Goal: Task Accomplishment & Management: Use online tool/utility

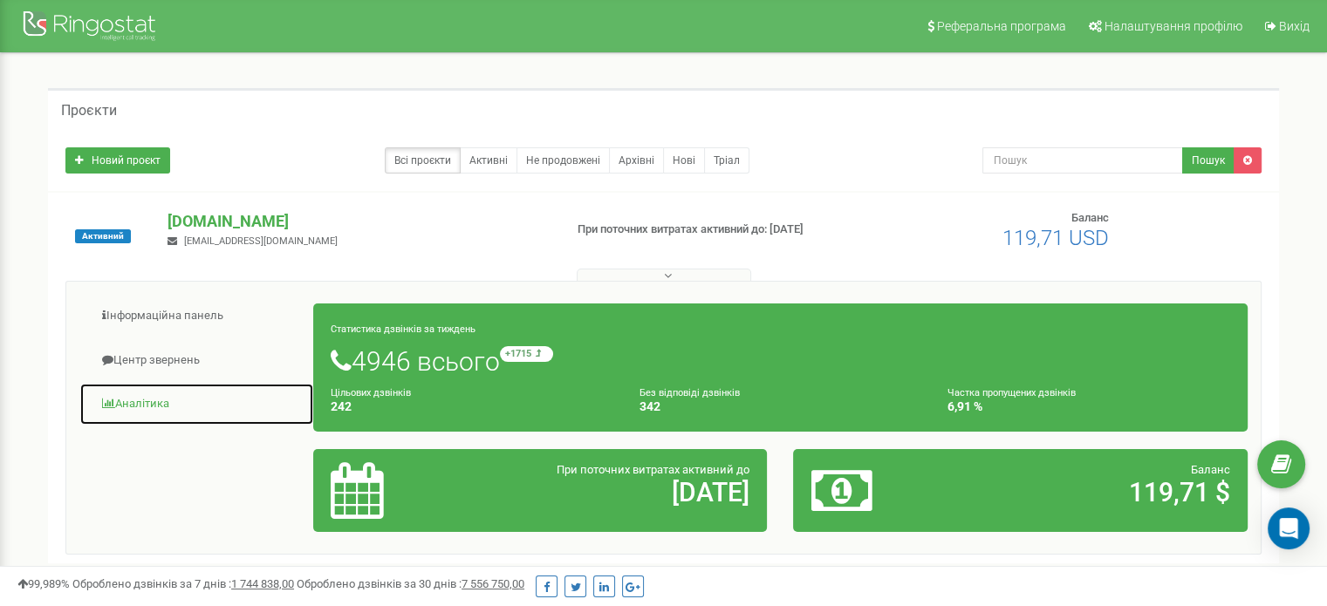
click at [148, 399] on link "Аналiтика" at bounding box center [196, 404] width 235 height 43
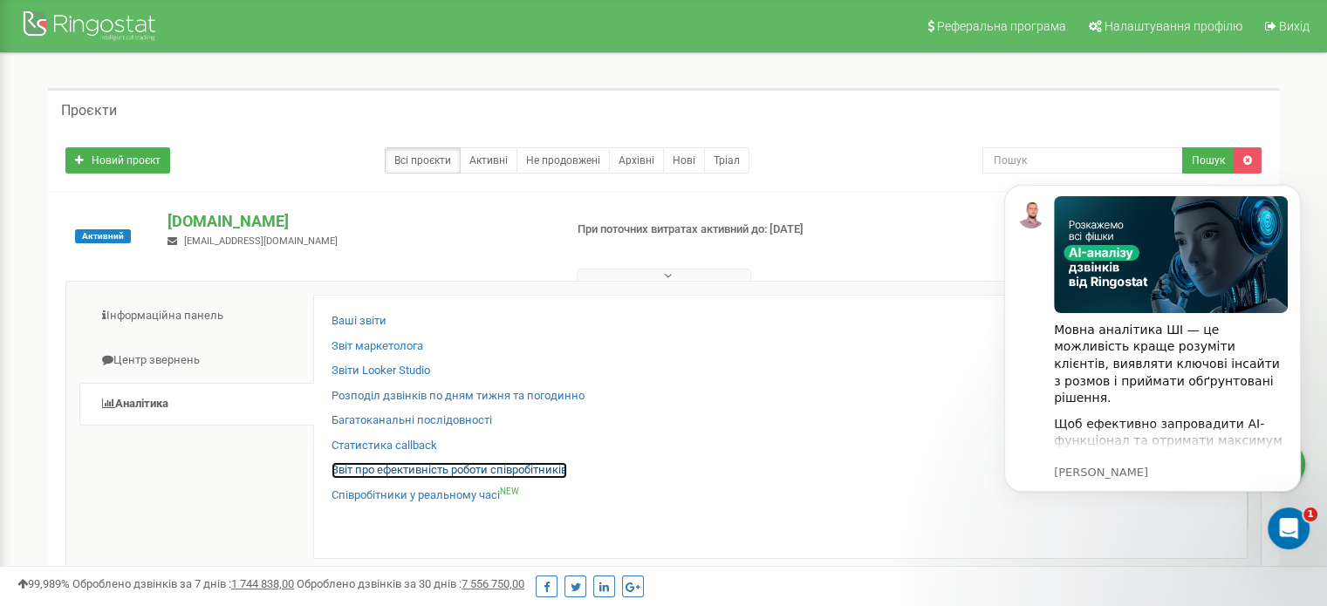
click at [412, 467] on link "Звіт про ефективність роботи співробітників" at bounding box center [449, 470] width 236 height 17
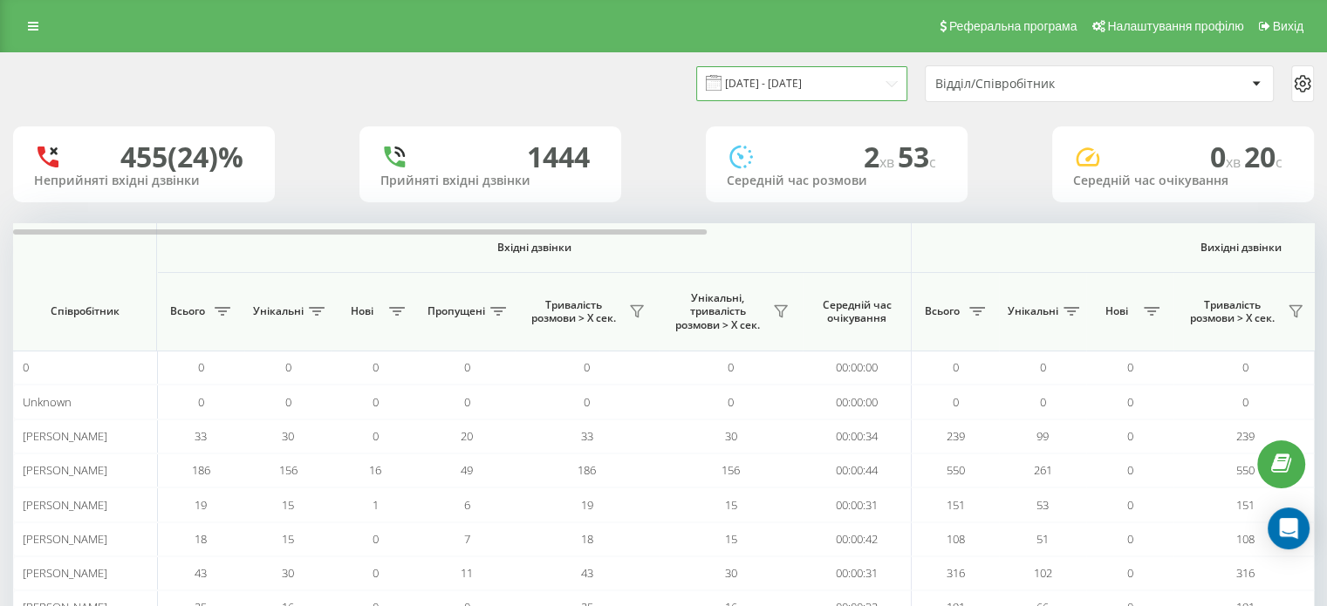
click at [780, 85] on input "[DATE] - [DATE]" at bounding box center [801, 83] width 211 height 34
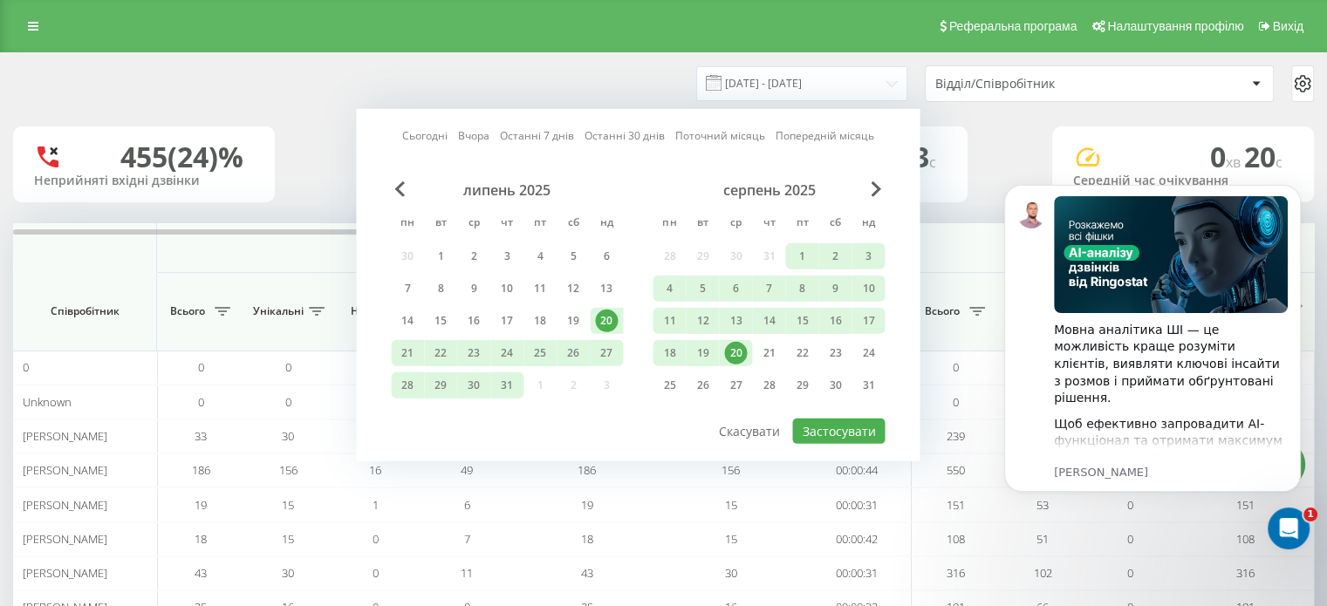
click at [737, 345] on div "20" at bounding box center [735, 353] width 23 height 23
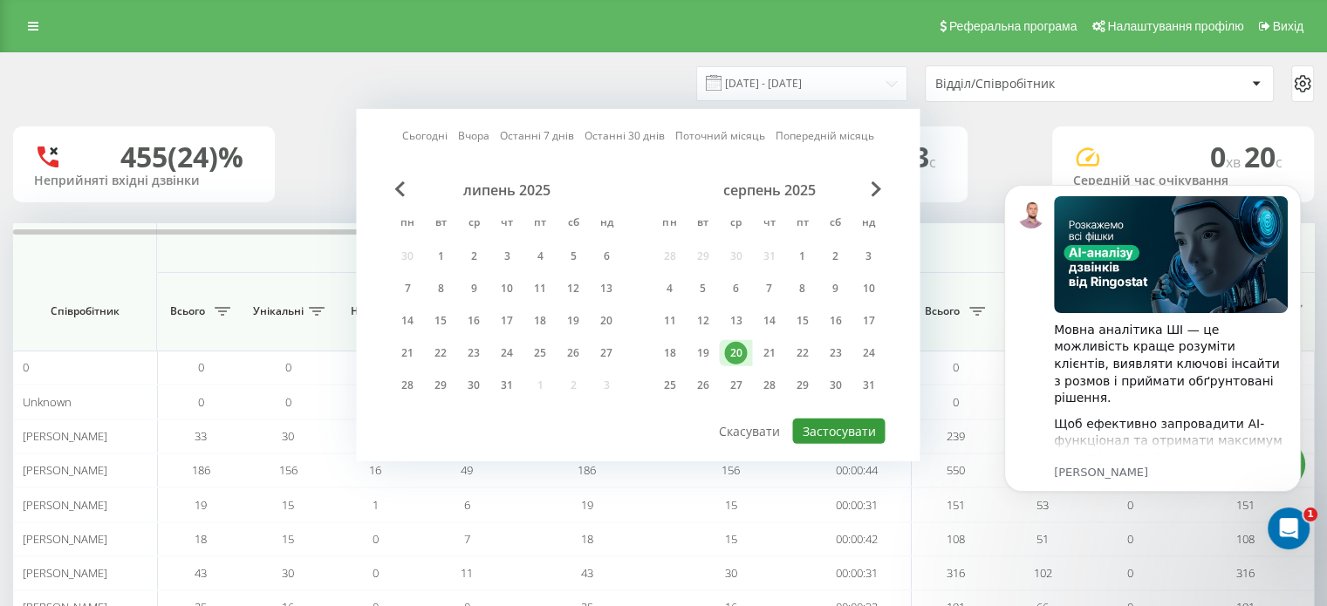
click at [858, 419] on button "Застосувати" at bounding box center [838, 431] width 92 height 25
type input "[DATE] - [DATE]"
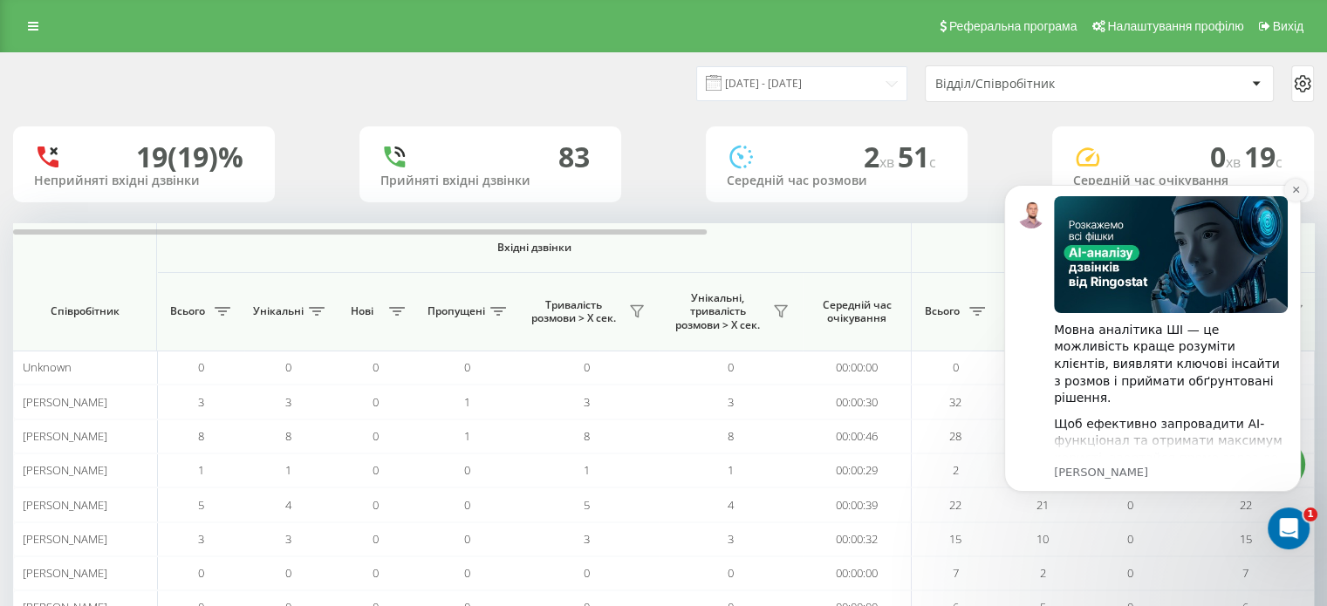
click at [1292, 192] on icon "Dismiss notification" at bounding box center [1296, 190] width 10 height 10
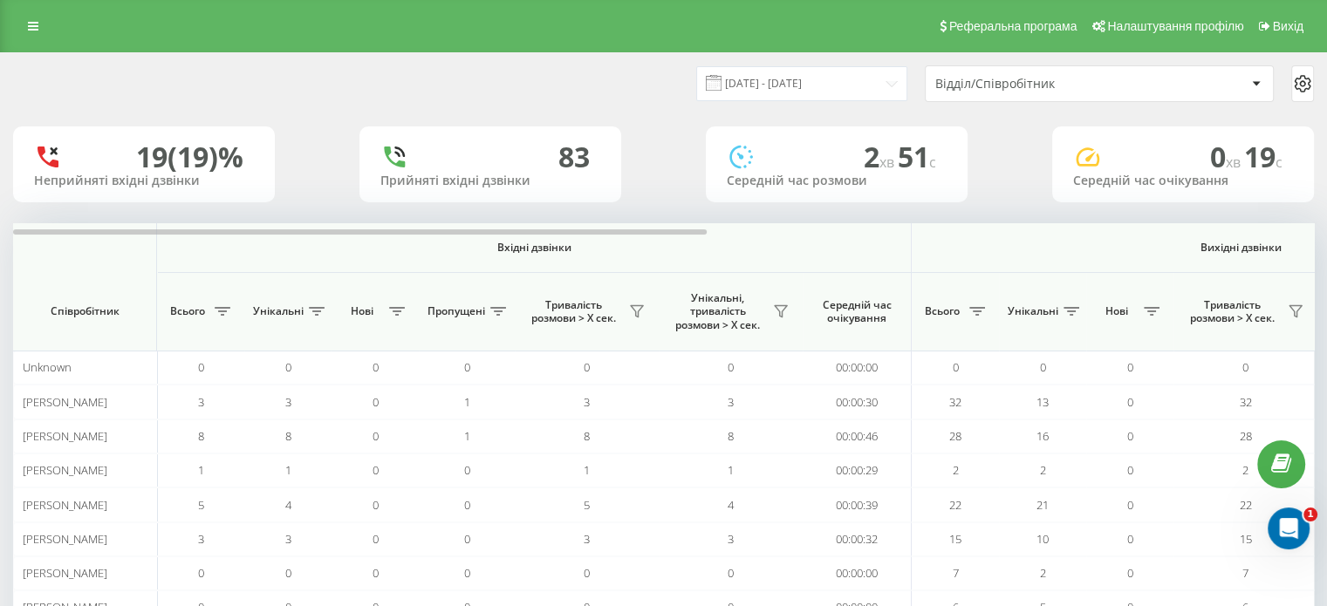
click at [1038, 77] on div "Відділ/Співробітник" at bounding box center [1039, 84] width 208 height 15
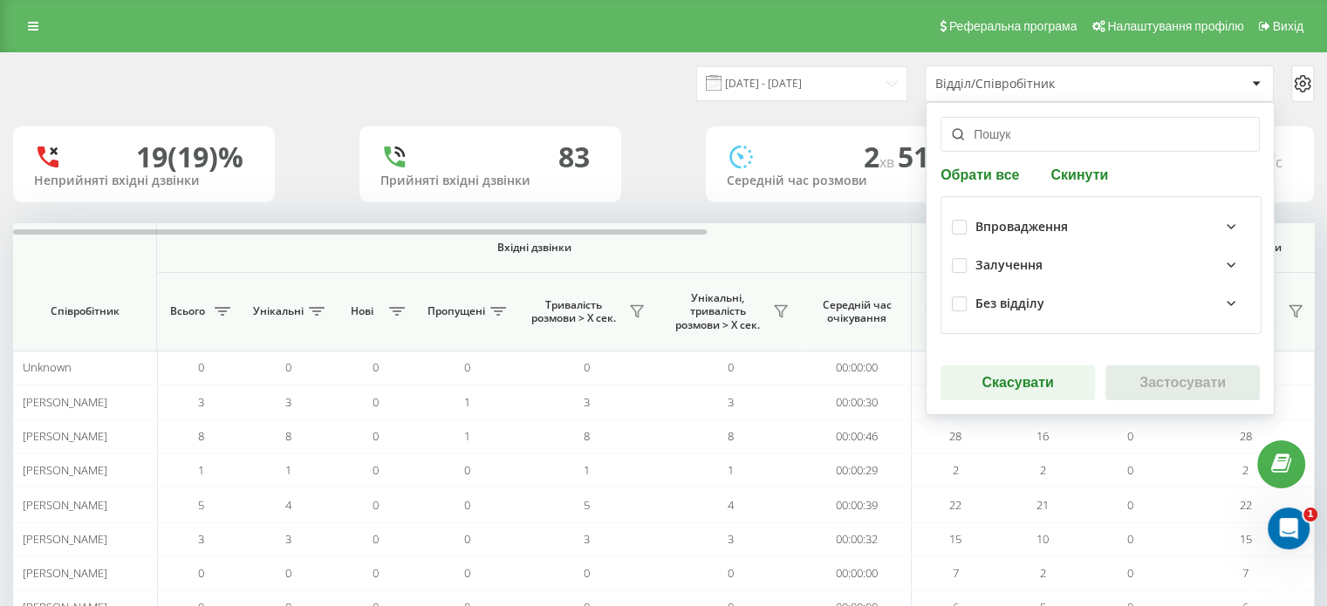
click at [1054, 257] on div "Залучення" at bounding box center [1112, 265] width 275 height 21
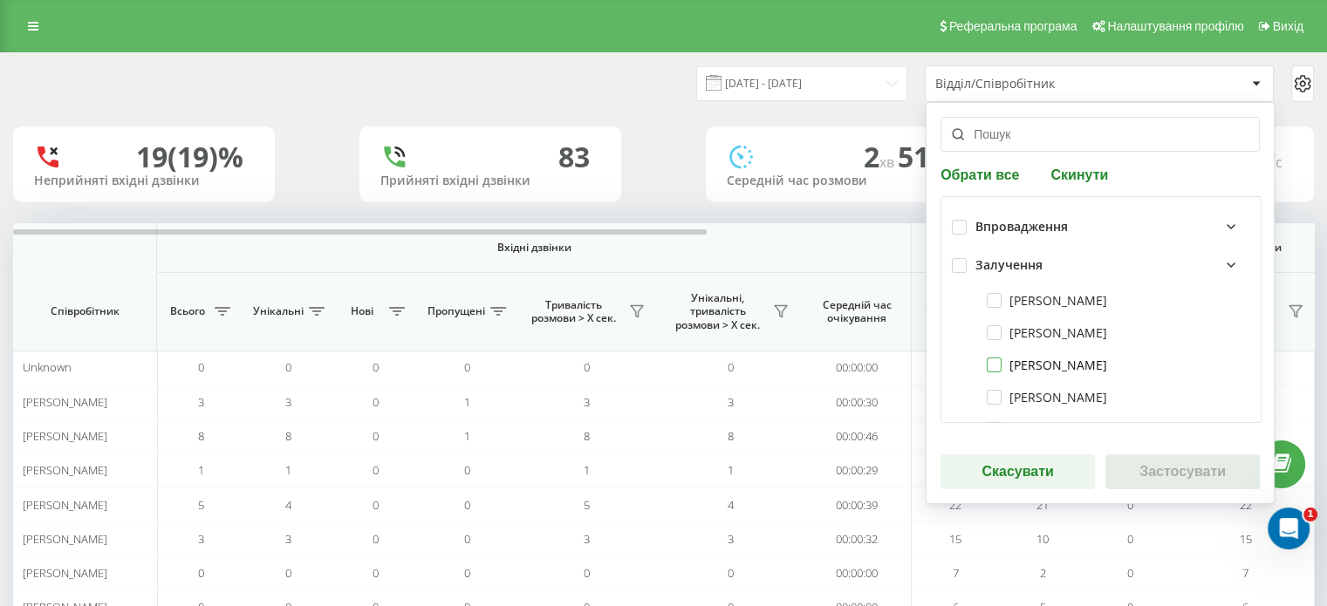
click at [987, 363] on label "[PERSON_NAME]" at bounding box center [1047, 365] width 120 height 15
checkbox input "true"
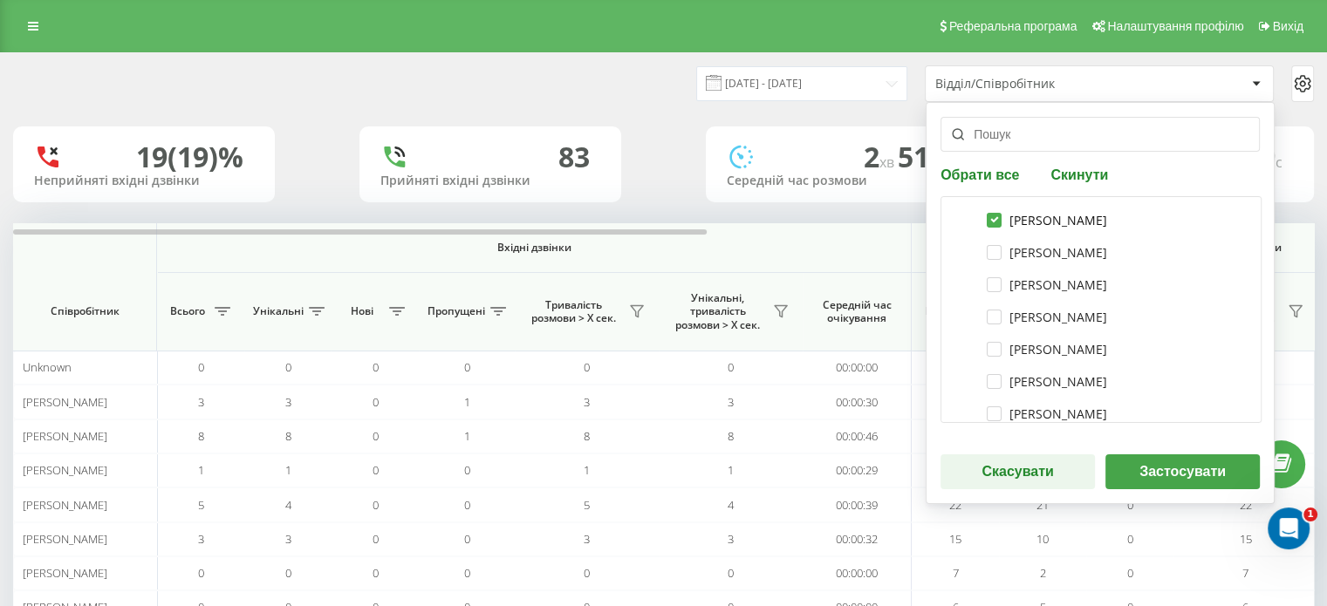
scroll to position [174, 0]
click at [992, 322] on label "[PERSON_NAME]" at bounding box center [1047, 319] width 120 height 15
checkbox input "true"
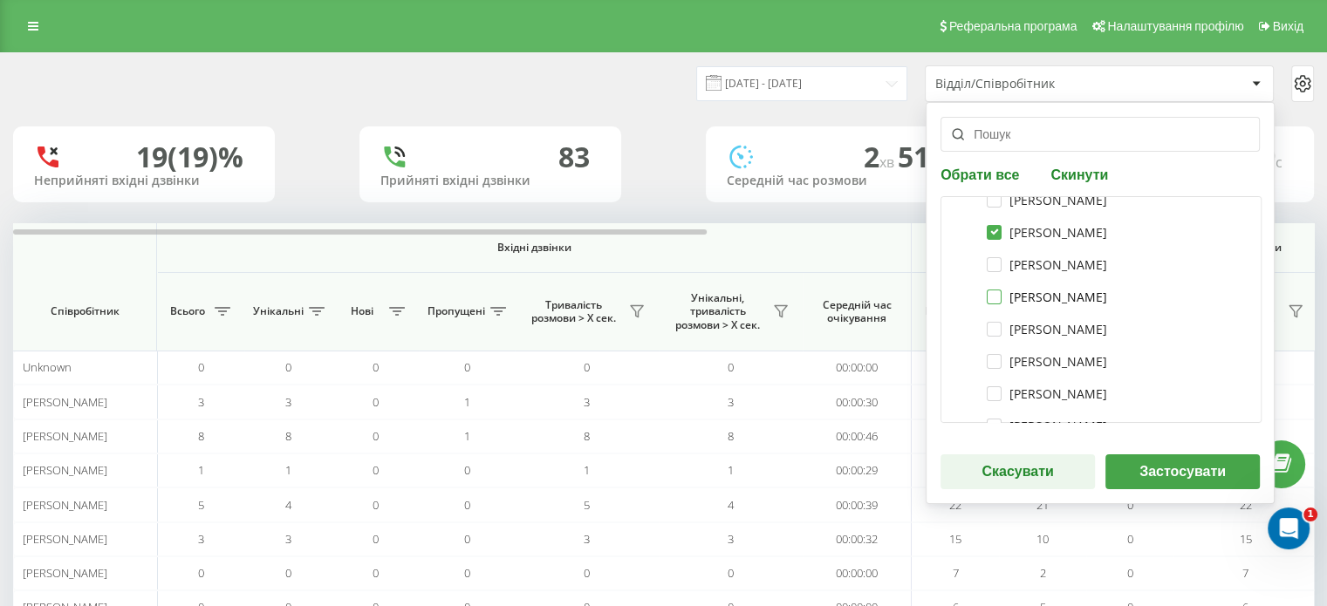
click at [987, 296] on label "[PERSON_NAME]" at bounding box center [1047, 297] width 120 height 15
checkbox input "true"
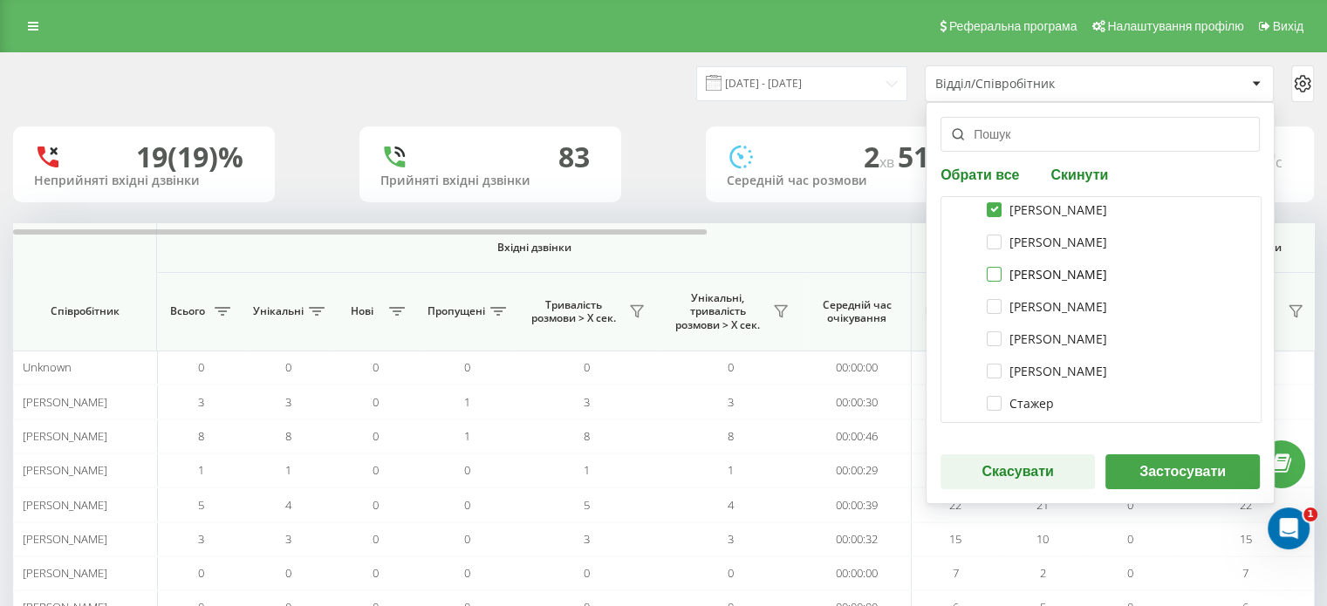
click at [987, 272] on label "[PERSON_NAME]" at bounding box center [1047, 274] width 120 height 15
checkbox input "true"
click at [991, 303] on label "[PERSON_NAME]" at bounding box center [1047, 306] width 120 height 15
checkbox input "true"
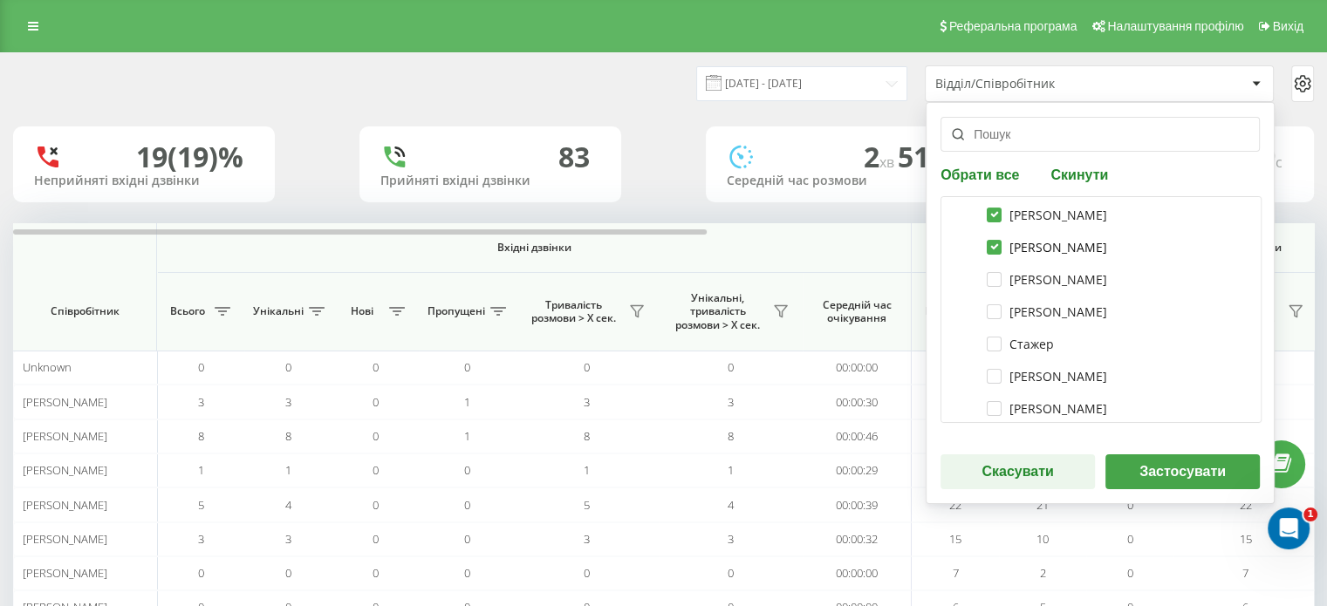
scroll to position [436, 0]
click at [988, 285] on label "[PERSON_NAME]" at bounding box center [1047, 284] width 120 height 15
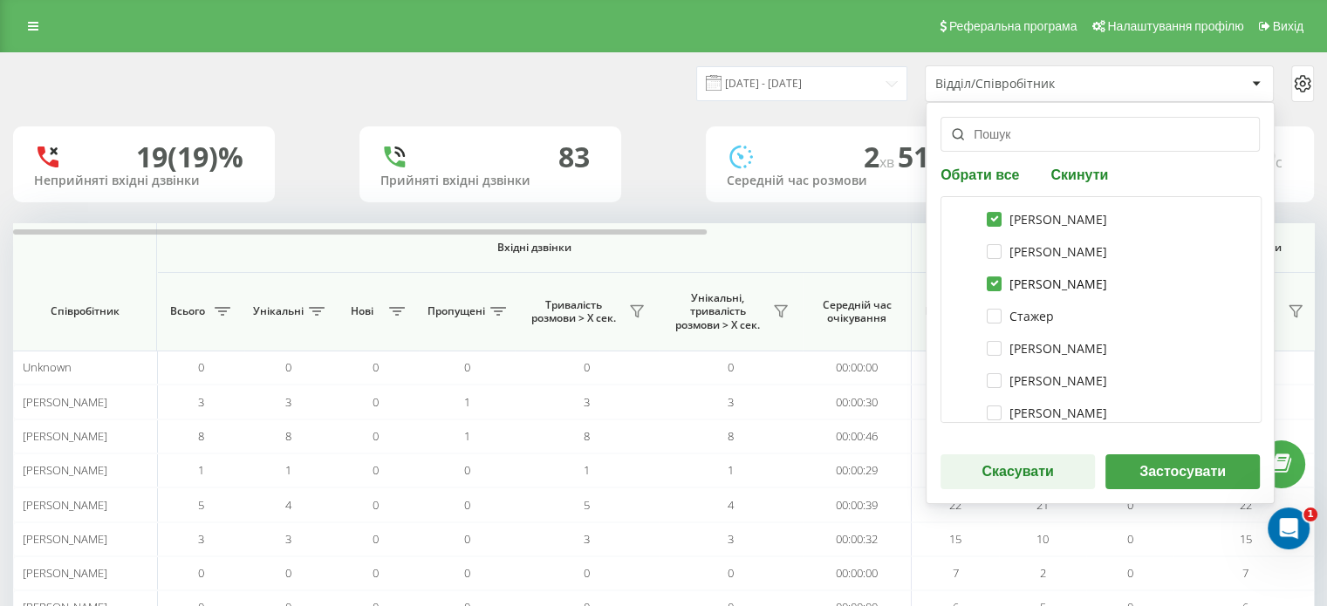
checkbox input "true"
click at [991, 348] on label "[PERSON_NAME]" at bounding box center [1047, 348] width 120 height 15
checkbox input "true"
click at [987, 378] on label "[PERSON_NAME]" at bounding box center [1047, 380] width 120 height 15
checkbox input "true"
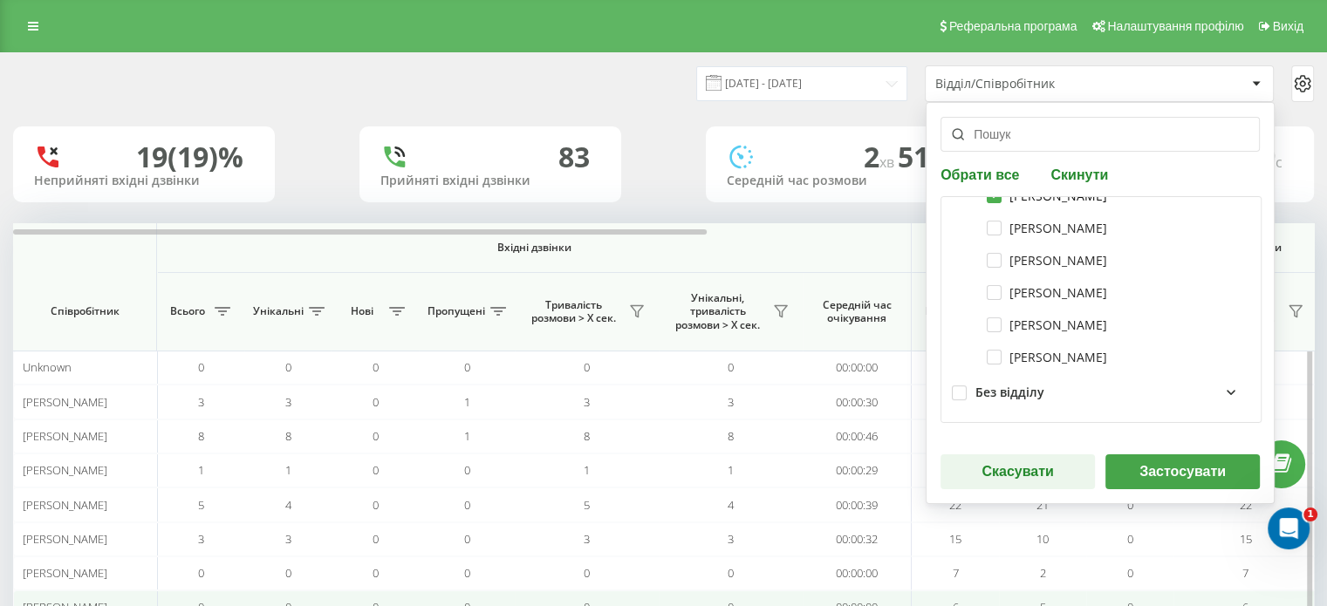
scroll to position [168, 0]
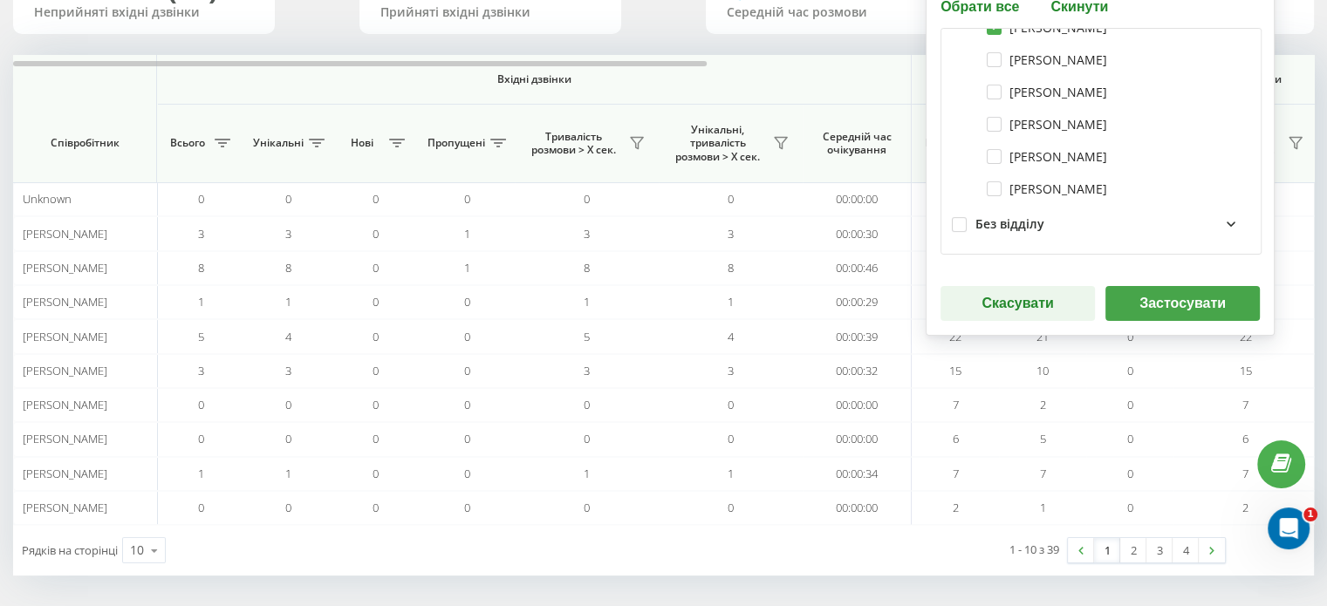
click at [1141, 291] on button "Застосувати" at bounding box center [1182, 303] width 154 height 35
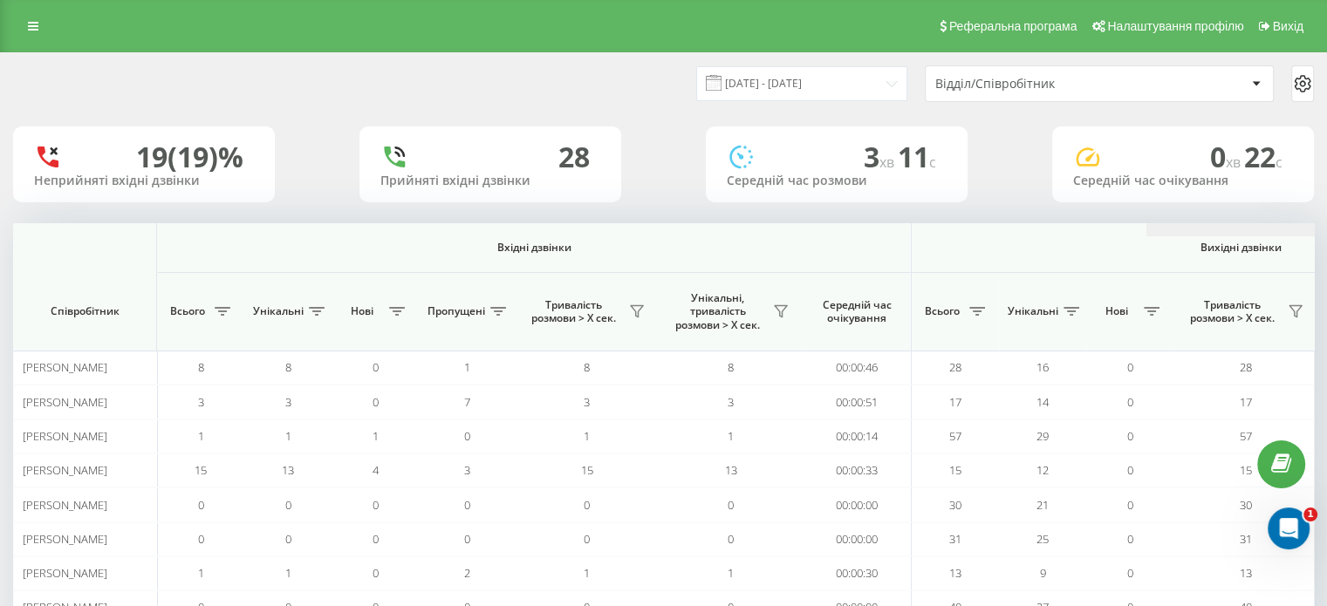
scroll to position [0, 1133]
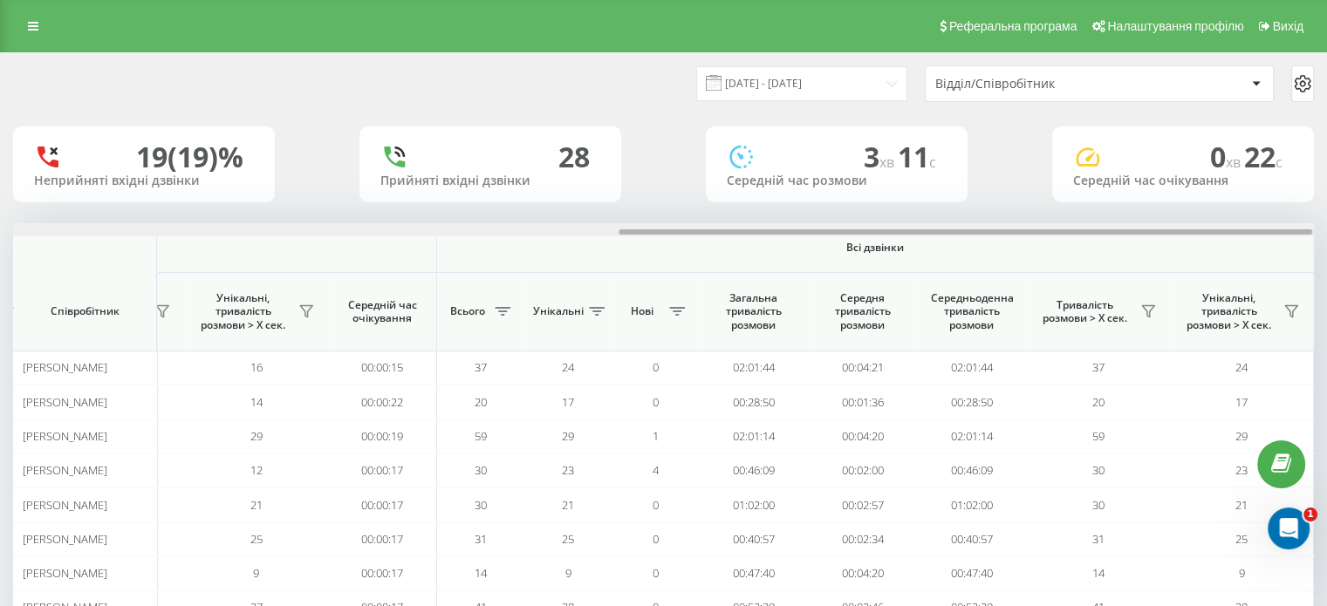
drag, startPoint x: 652, startPoint y: 228, endPoint x: 1258, endPoint y: 230, distance: 605.4
click at [1258, 230] on div at bounding box center [663, 229] width 1300 height 13
click at [1146, 304] on icon at bounding box center [1148, 311] width 14 height 14
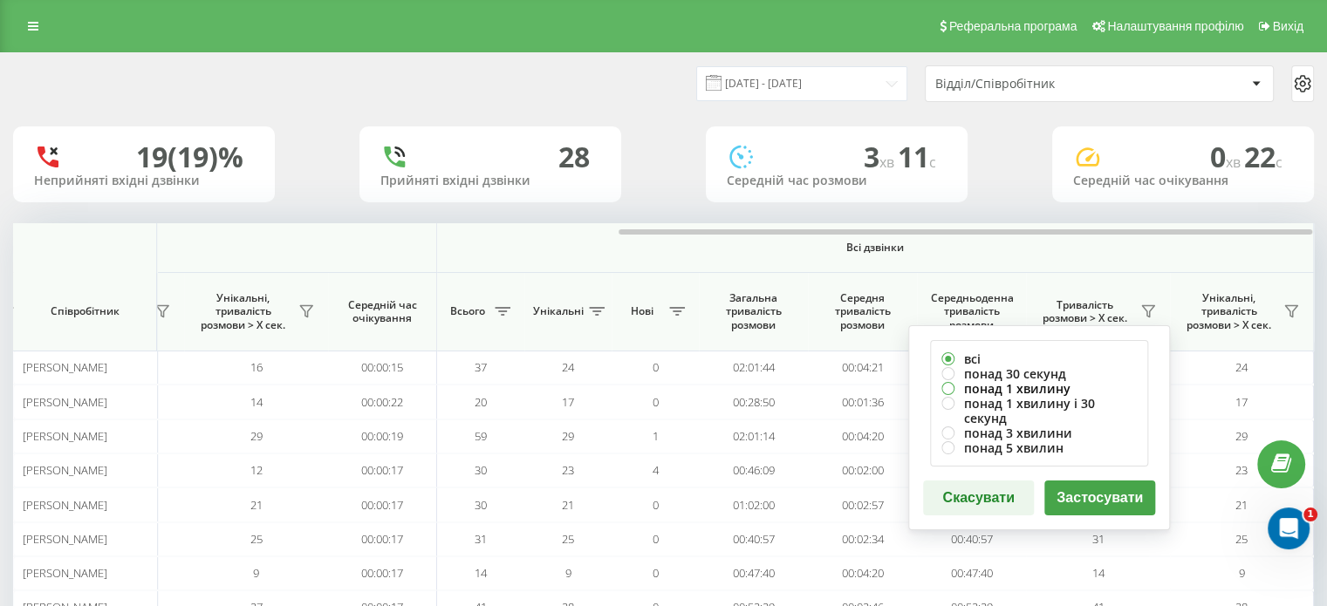
click at [1034, 384] on label "понад 1 хвилину" at bounding box center [1038, 388] width 195 height 15
radio input "true"
click at [1076, 483] on button "Застосувати" at bounding box center [1099, 498] width 111 height 35
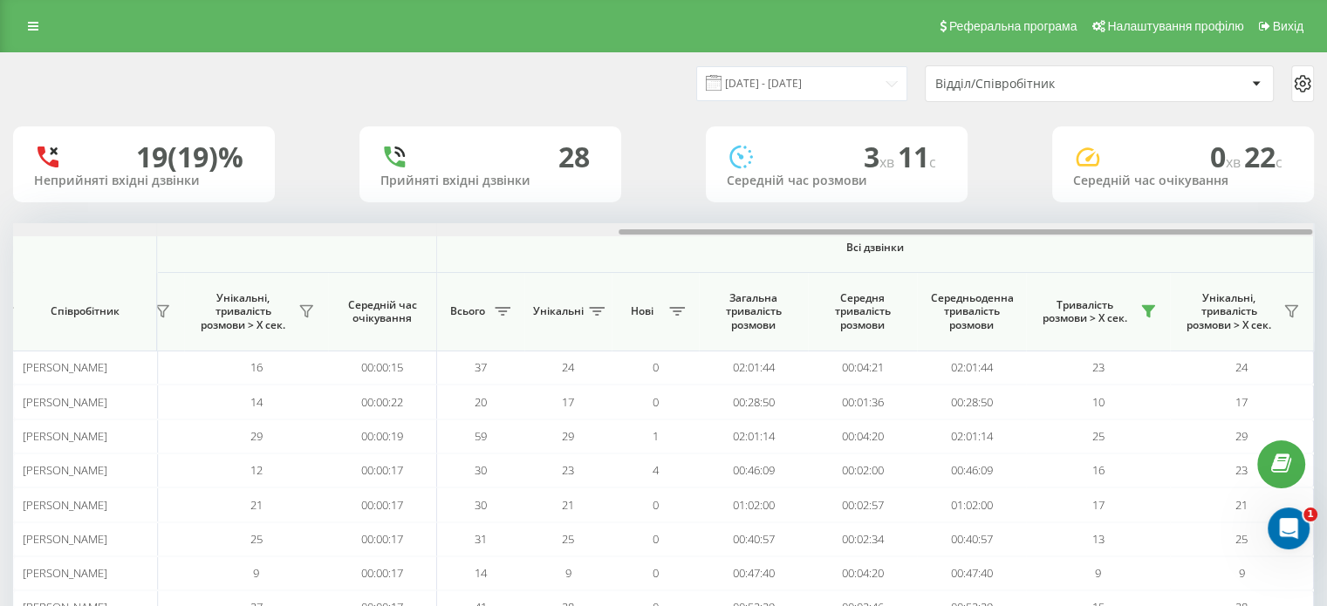
drag, startPoint x: 669, startPoint y: 234, endPoint x: 1339, endPoint y: 224, distance: 670.0
click at [1326, 224] on html "[DOMAIN_NAME]... Проекти [DOMAIN_NAME] Дашборд Центр звернень Аналiтика Ваші зв…" at bounding box center [663, 303] width 1327 height 606
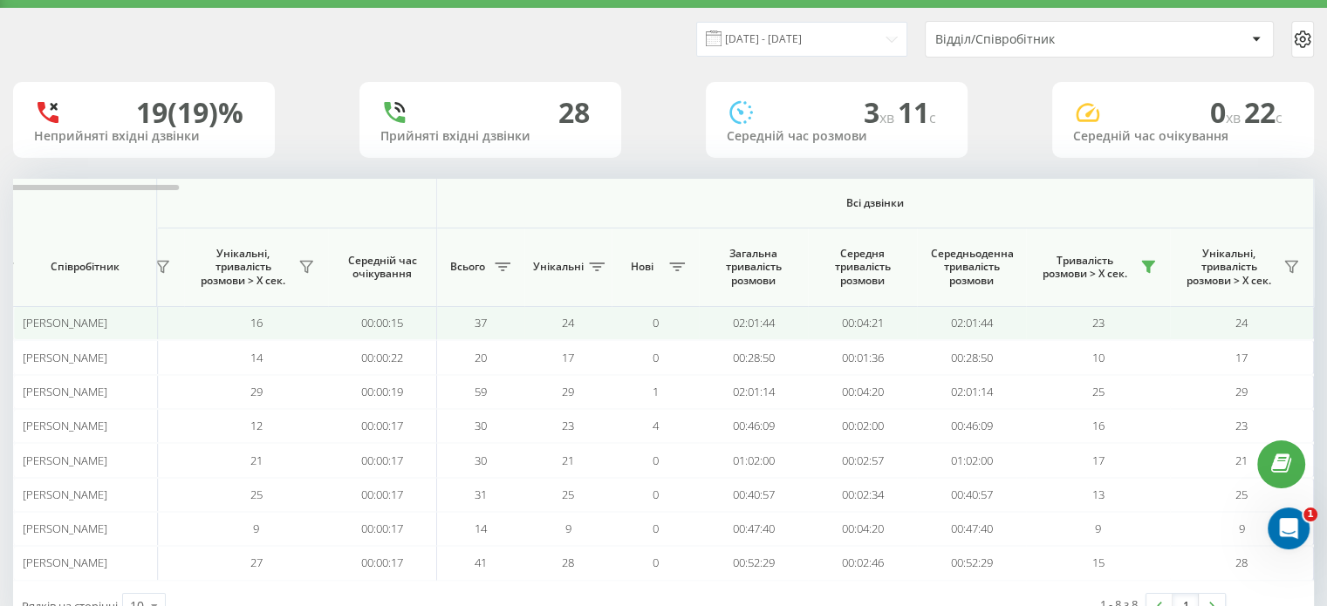
scroll to position [0, 0]
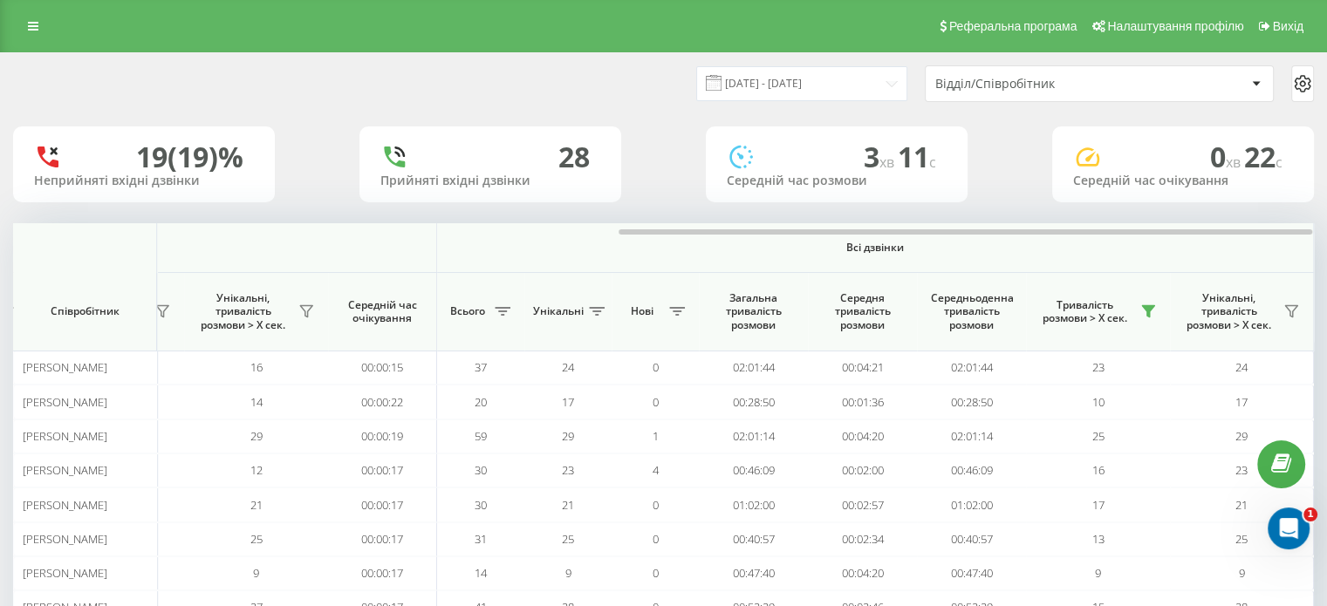
click at [1052, 91] on div "Відділ/Співробітник" at bounding box center [1098, 83] width 347 height 35
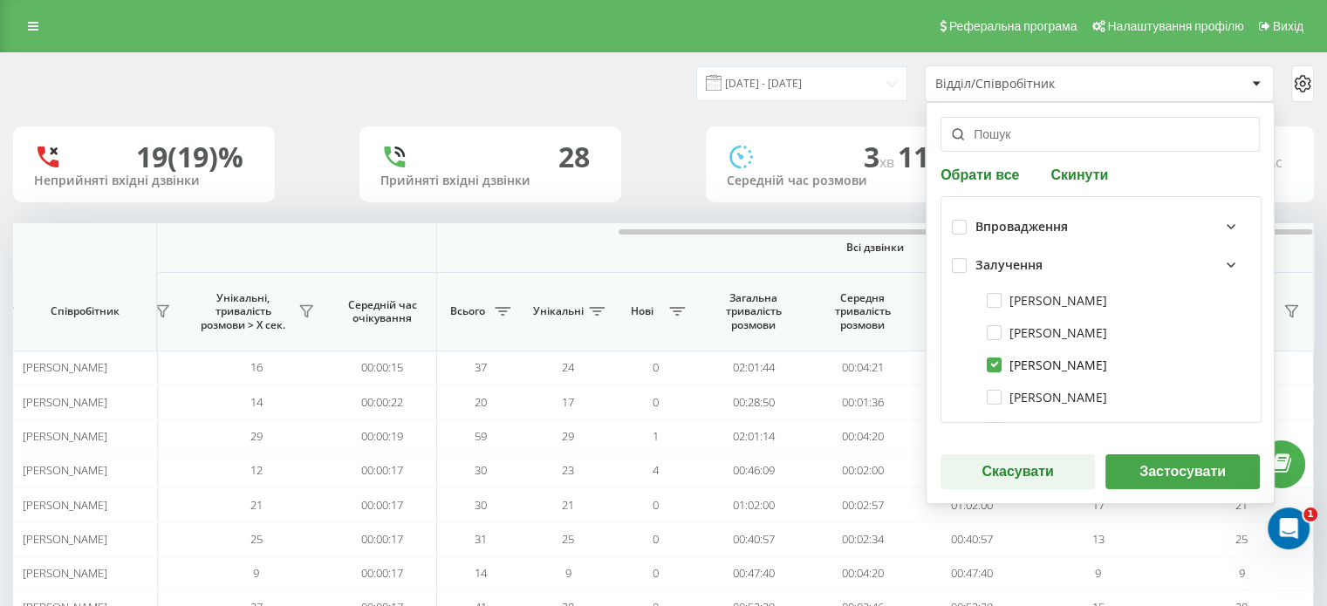
click at [988, 359] on label "[PERSON_NAME]" at bounding box center [1047, 365] width 120 height 15
checkbox input "false"
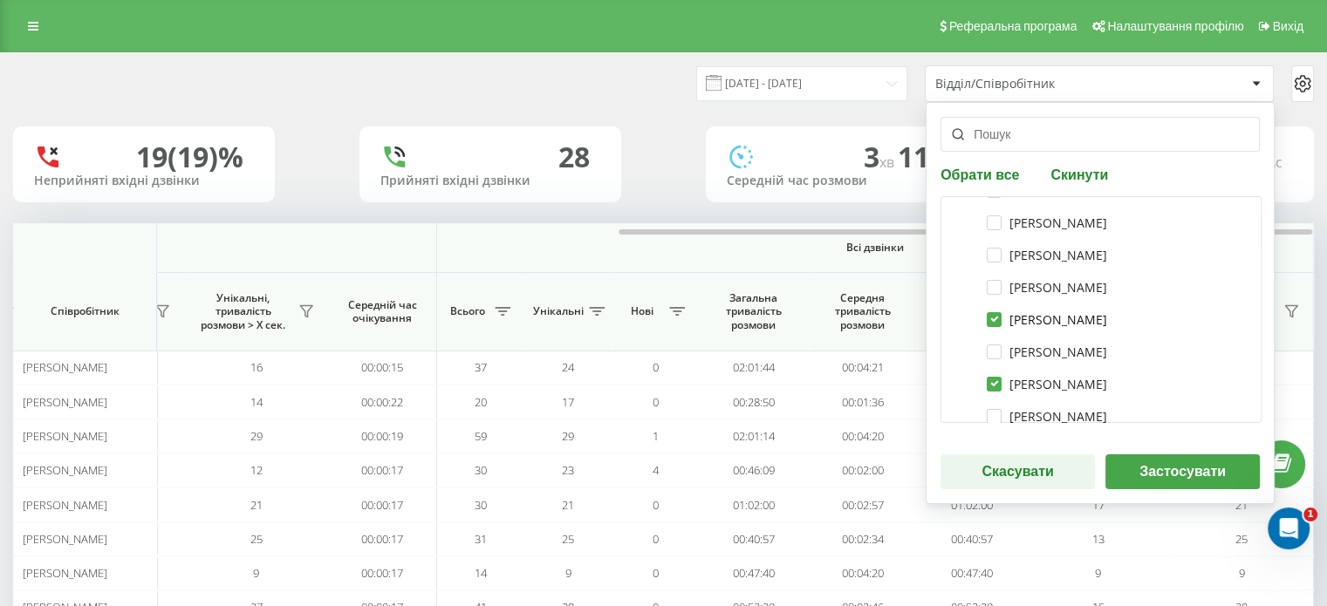
click at [987, 313] on label "[PERSON_NAME]" at bounding box center [1047, 319] width 120 height 15
checkbox input "false"
click at [990, 385] on label "[PERSON_NAME]" at bounding box center [1047, 384] width 120 height 15
checkbox input "false"
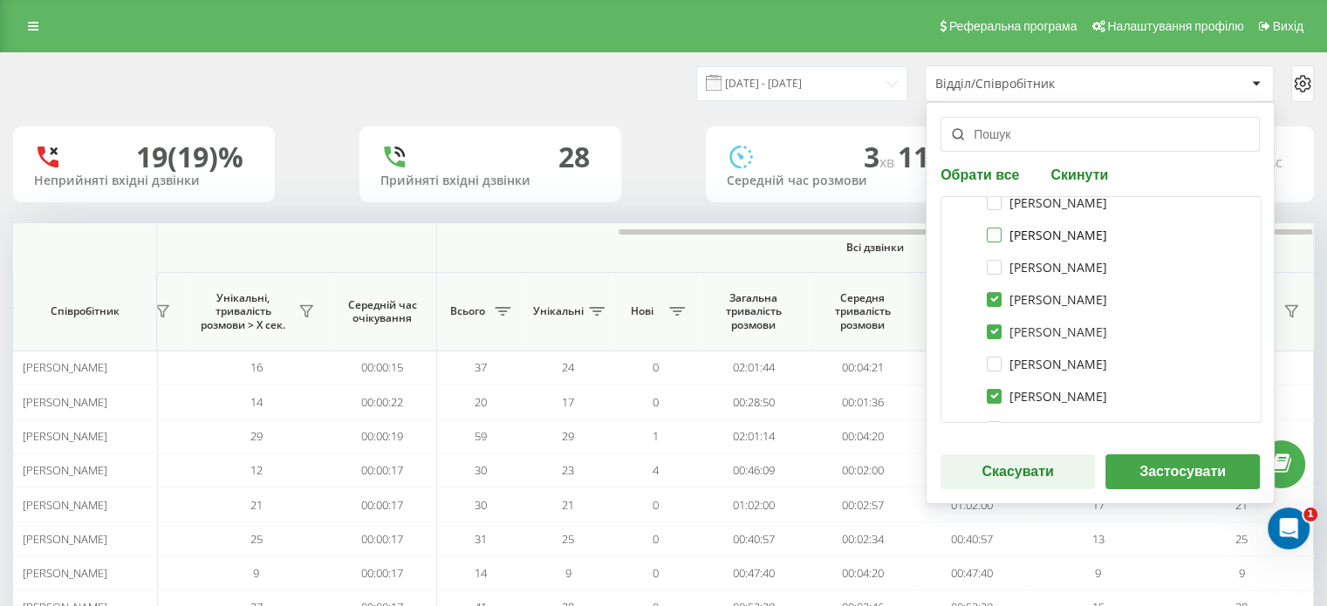
scroll to position [349, 0]
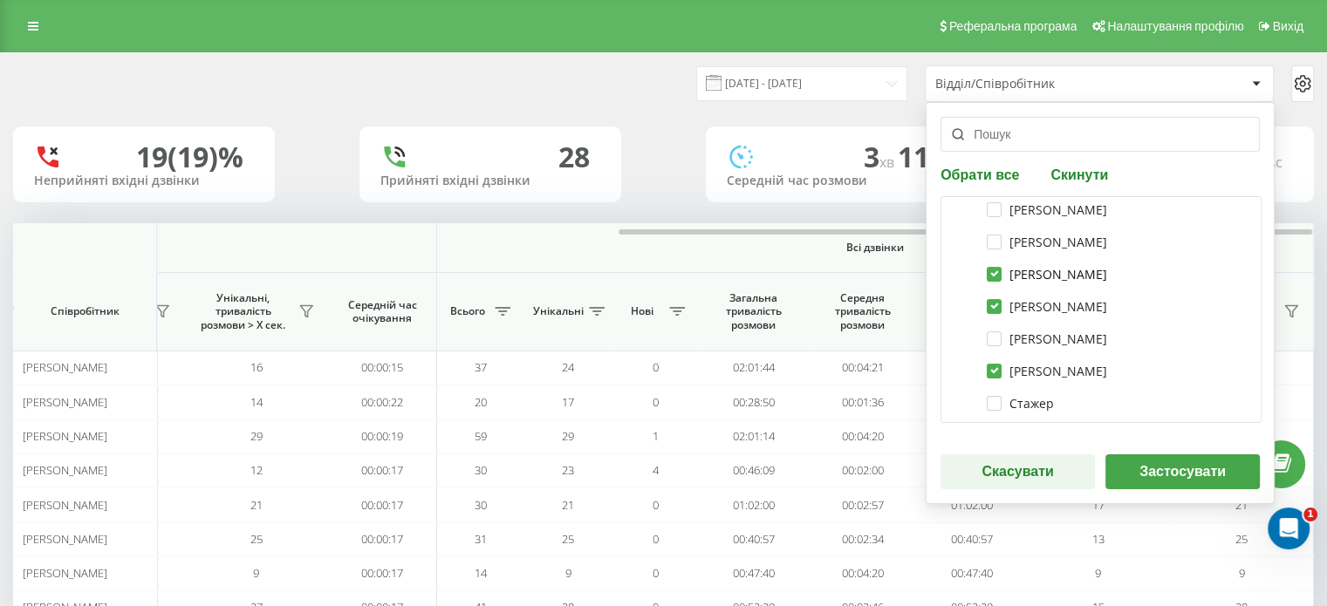
click at [991, 270] on label "[PERSON_NAME]" at bounding box center [1047, 274] width 120 height 15
checkbox input "false"
click at [992, 311] on label "[PERSON_NAME]" at bounding box center [1047, 306] width 120 height 15
checkbox input "false"
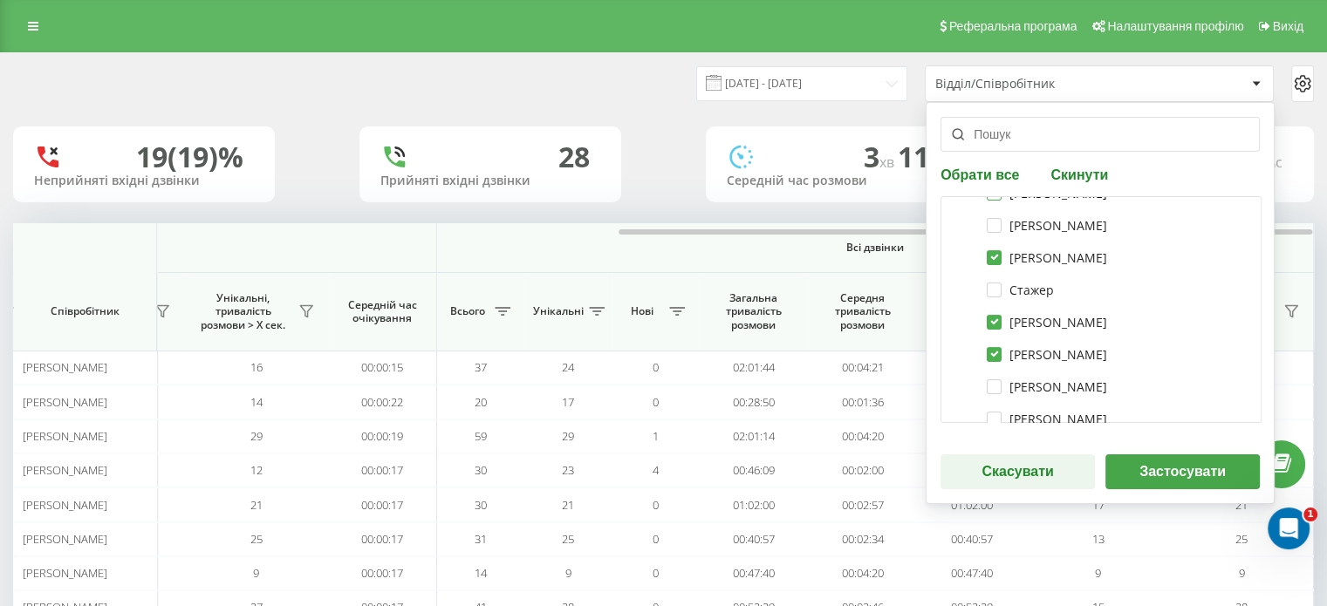
scroll to position [436, 0]
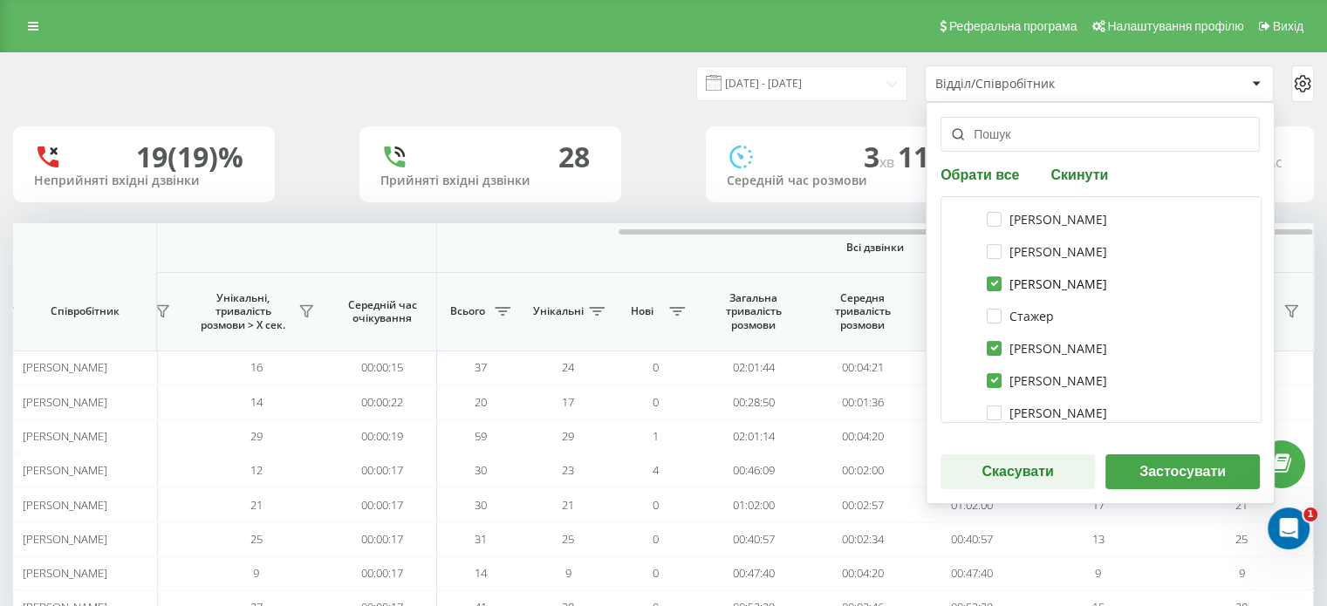
click at [987, 283] on label "[PERSON_NAME]" at bounding box center [1047, 284] width 120 height 15
checkbox input "false"
click at [990, 339] on div "[PERSON_NAME]" at bounding box center [1101, 348] width 298 height 32
click at [987, 351] on label "[PERSON_NAME]" at bounding box center [1047, 348] width 120 height 15
checkbox input "false"
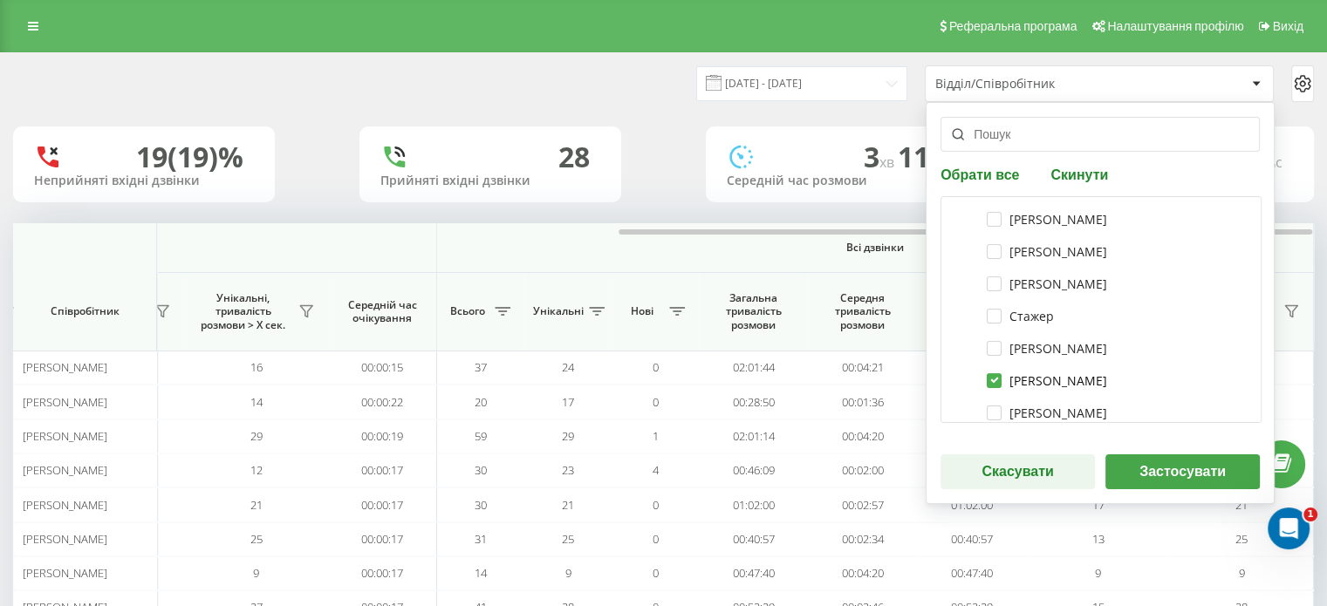
click at [987, 379] on label "[PERSON_NAME]" at bounding box center [1047, 380] width 120 height 15
checkbox input "false"
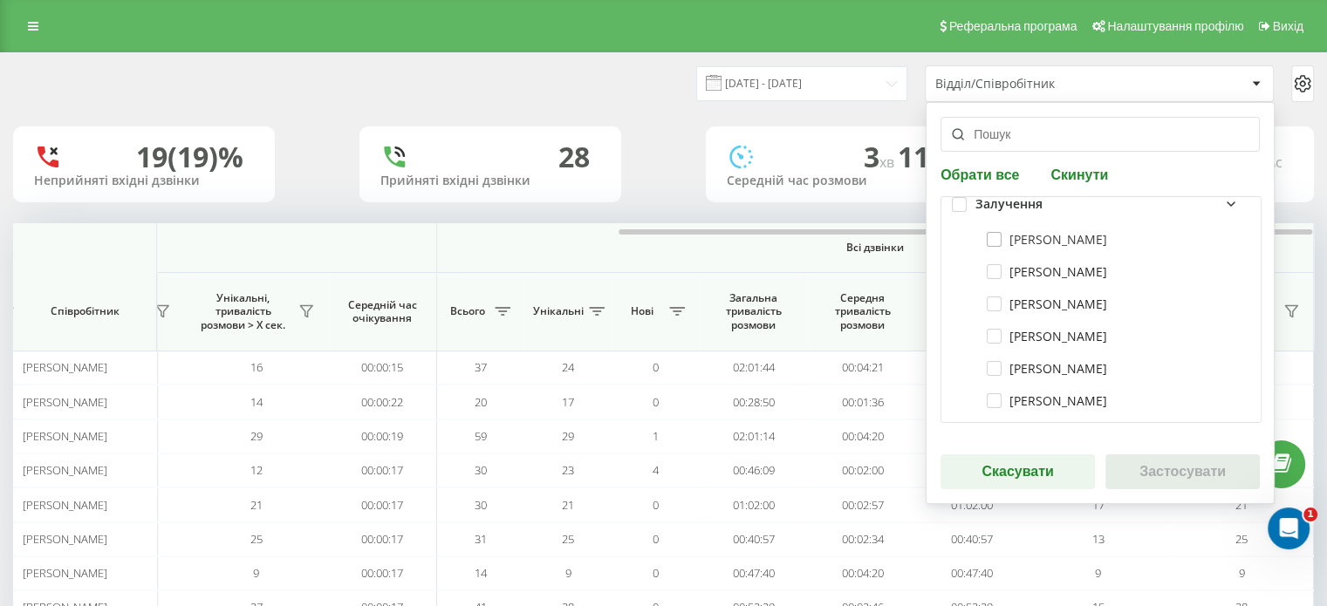
scroll to position [87, 0]
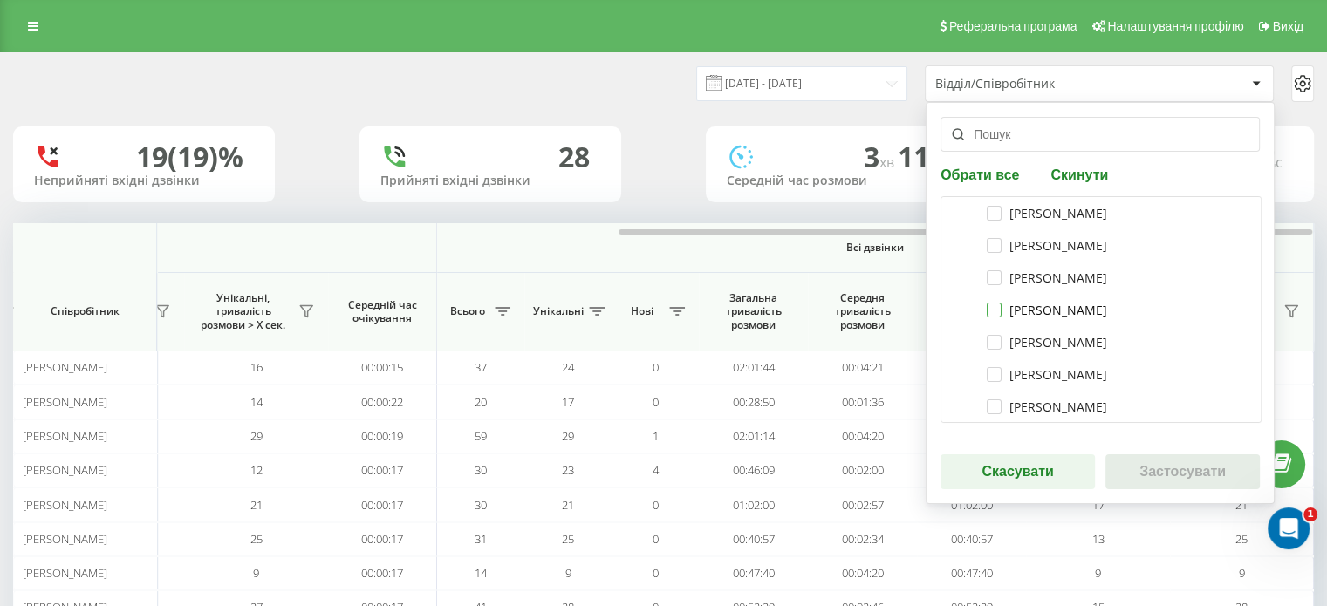
drag, startPoint x: 991, startPoint y: 307, endPoint x: 999, endPoint y: 311, distance: 9.0
click at [991, 307] on label "[PERSON_NAME]" at bounding box center [1047, 310] width 120 height 15
checkbox input "true"
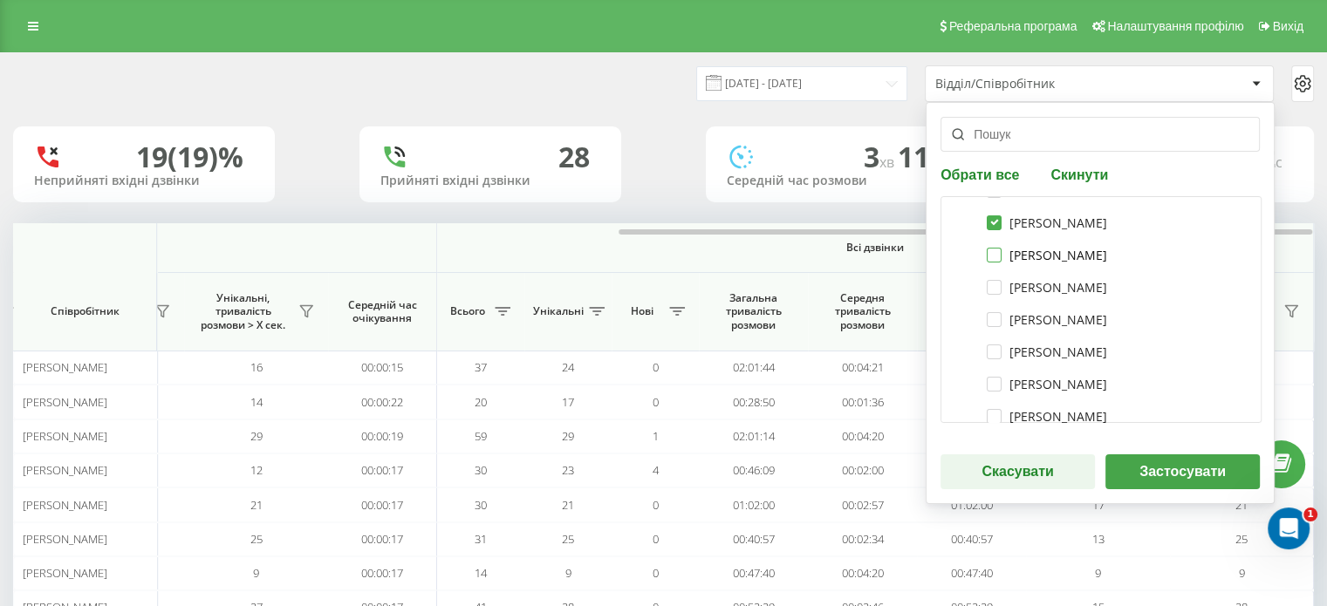
click at [990, 255] on label "[PERSON_NAME]" at bounding box center [1047, 255] width 120 height 15
checkbox input "true"
click at [987, 281] on label "[PERSON_NAME]" at bounding box center [1047, 287] width 120 height 15
checkbox input "true"
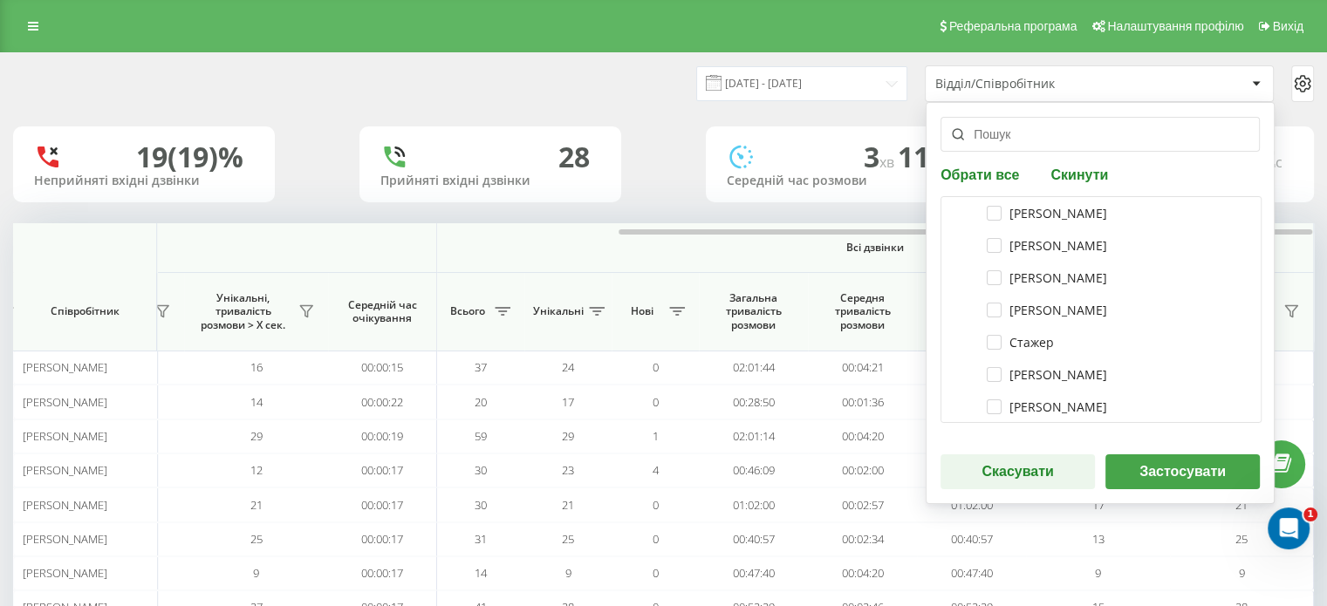
scroll to position [436, 0]
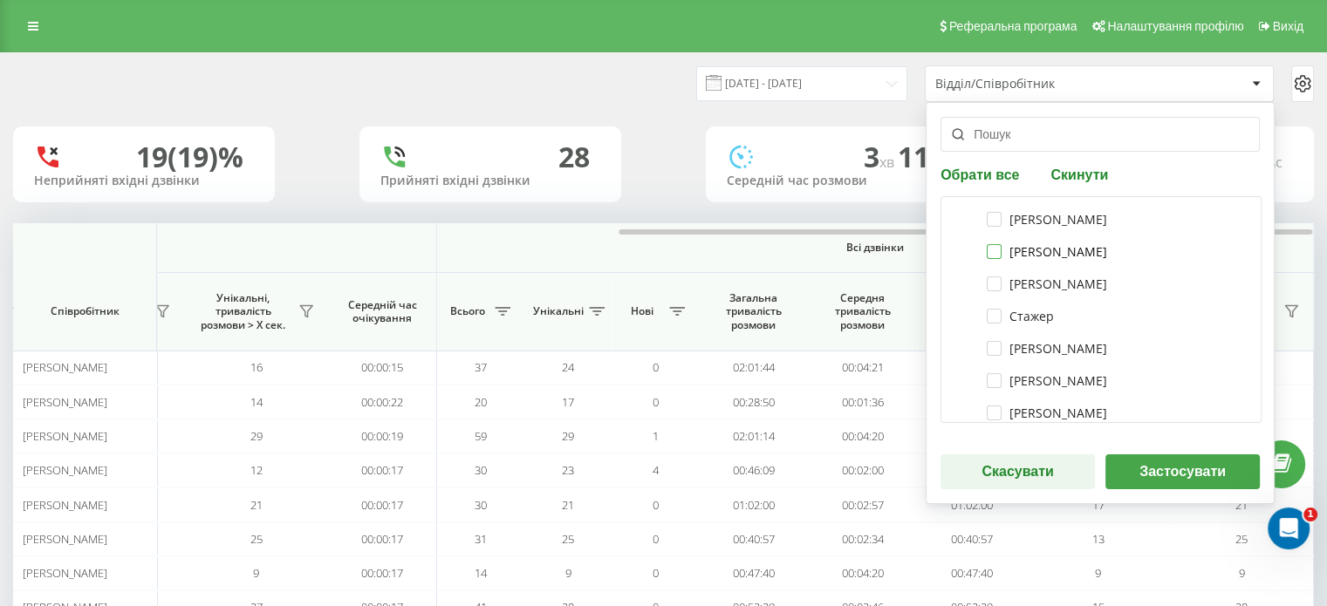
click at [989, 247] on label "[PERSON_NAME]" at bounding box center [1047, 251] width 120 height 15
checkbox input "true"
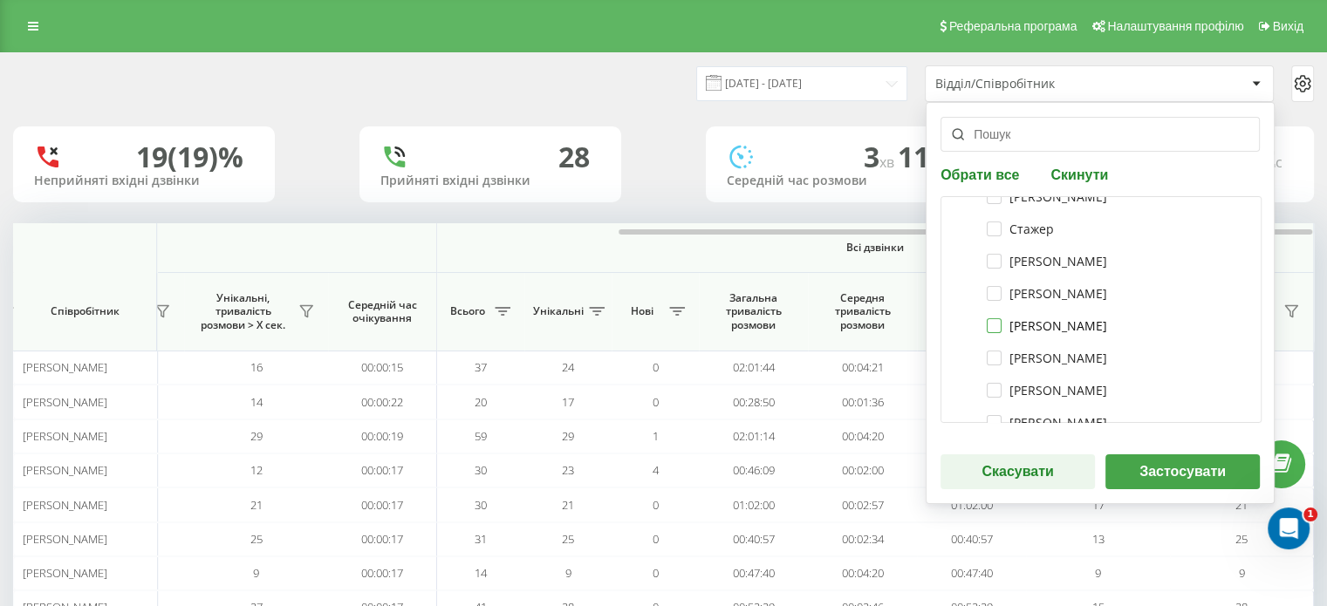
drag, startPoint x: 986, startPoint y: 322, endPoint x: 1001, endPoint y: 353, distance: 35.1
click at [987, 323] on label "[PERSON_NAME]" at bounding box center [1047, 325] width 120 height 15
checkbox input "true"
click at [991, 357] on label "[PERSON_NAME]" at bounding box center [1047, 358] width 120 height 15
checkbox input "true"
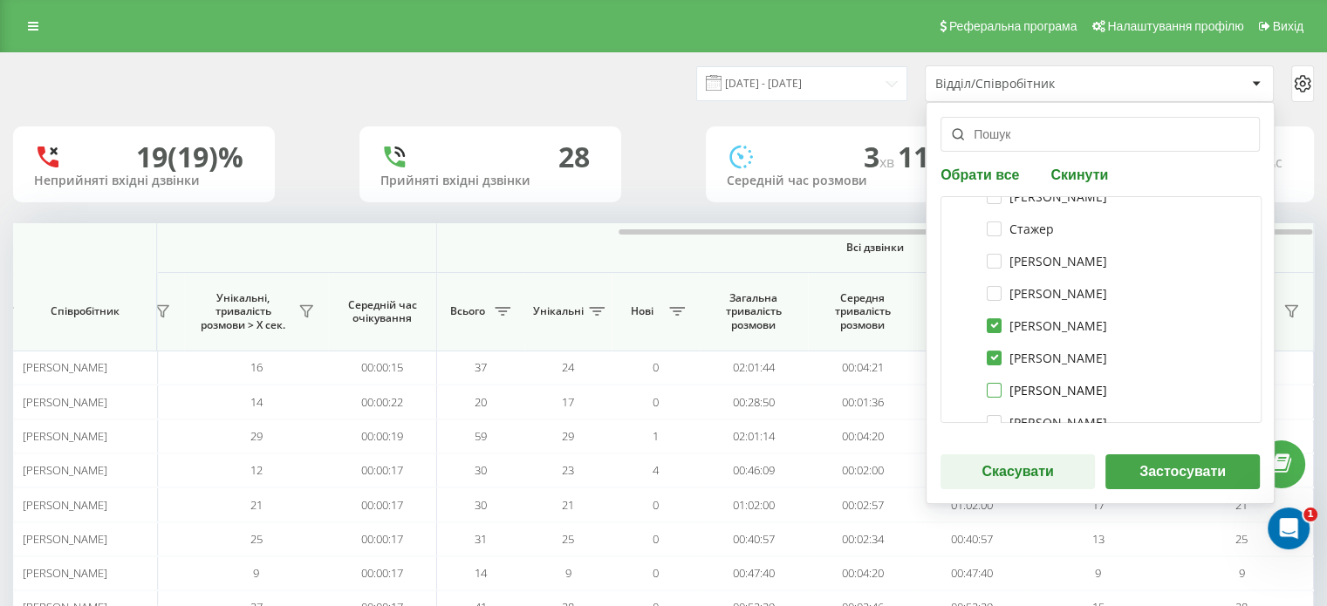
click at [987, 390] on label "[PERSON_NAME]" at bounding box center [1047, 390] width 120 height 15
checkbox input "true"
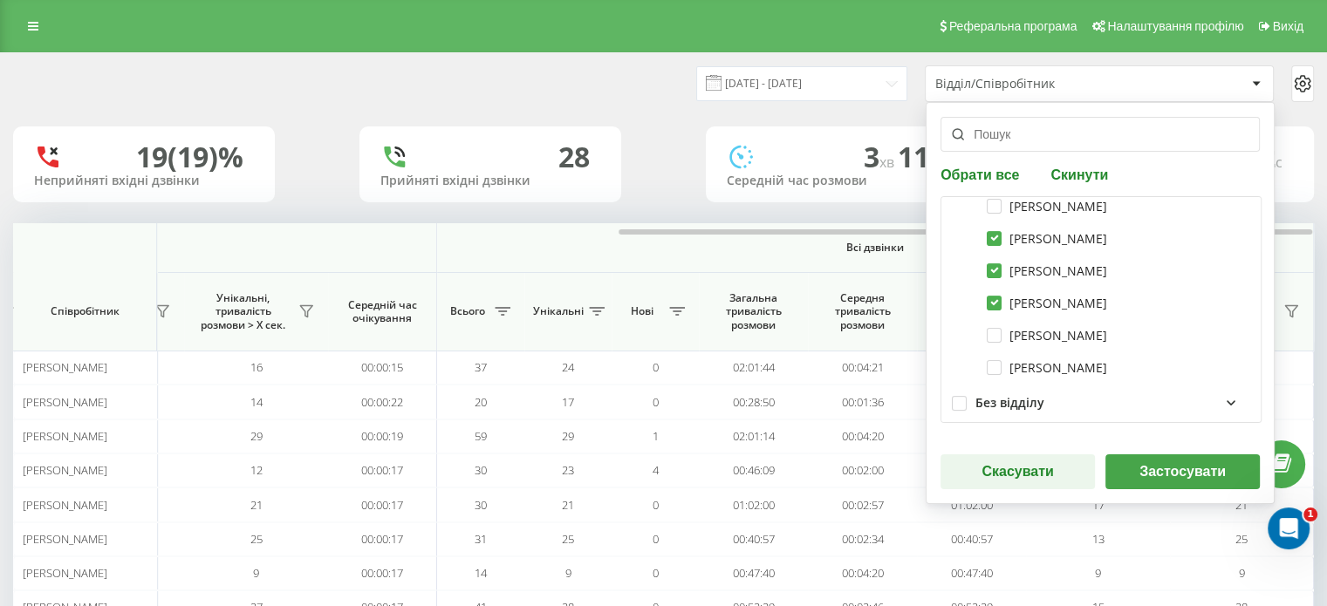
click at [1150, 467] on button "Застосувати" at bounding box center [1182, 471] width 154 height 35
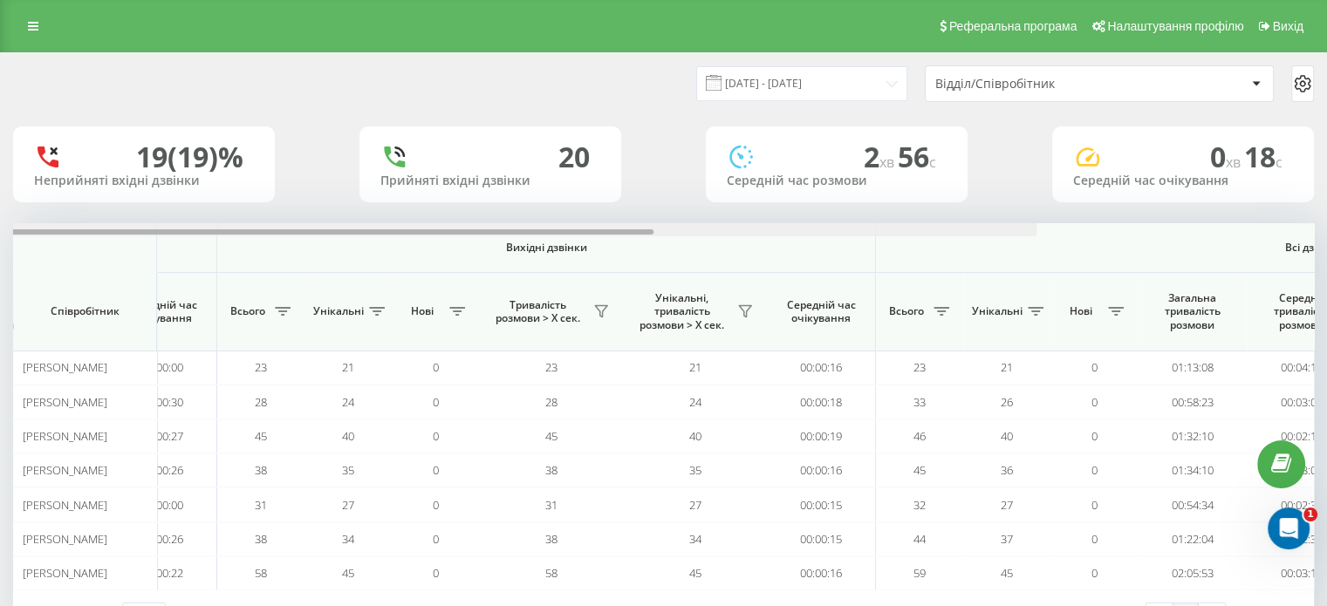
scroll to position [0, 1133]
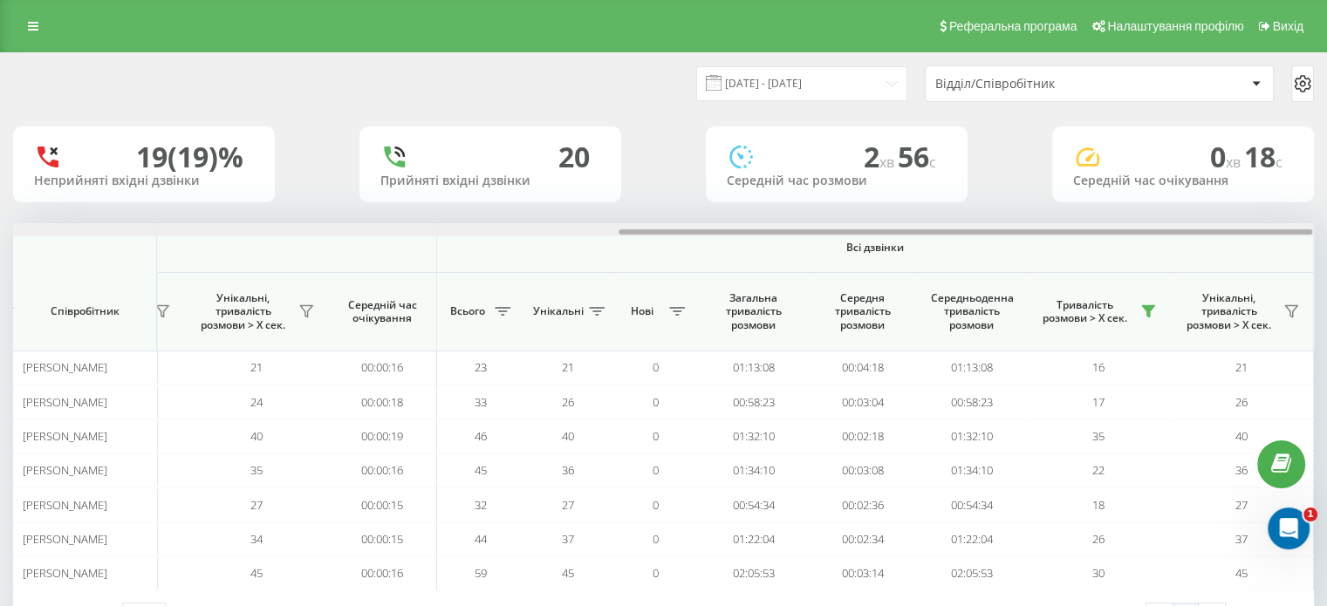
drag, startPoint x: 684, startPoint y: 231, endPoint x: 1339, endPoint y: 236, distance: 655.1
click at [1326, 237] on html "[DOMAIN_NAME]... Проекти [DOMAIN_NAME] Дашборд Центр звернень Аналiтика Ваші зв…" at bounding box center [663, 303] width 1327 height 606
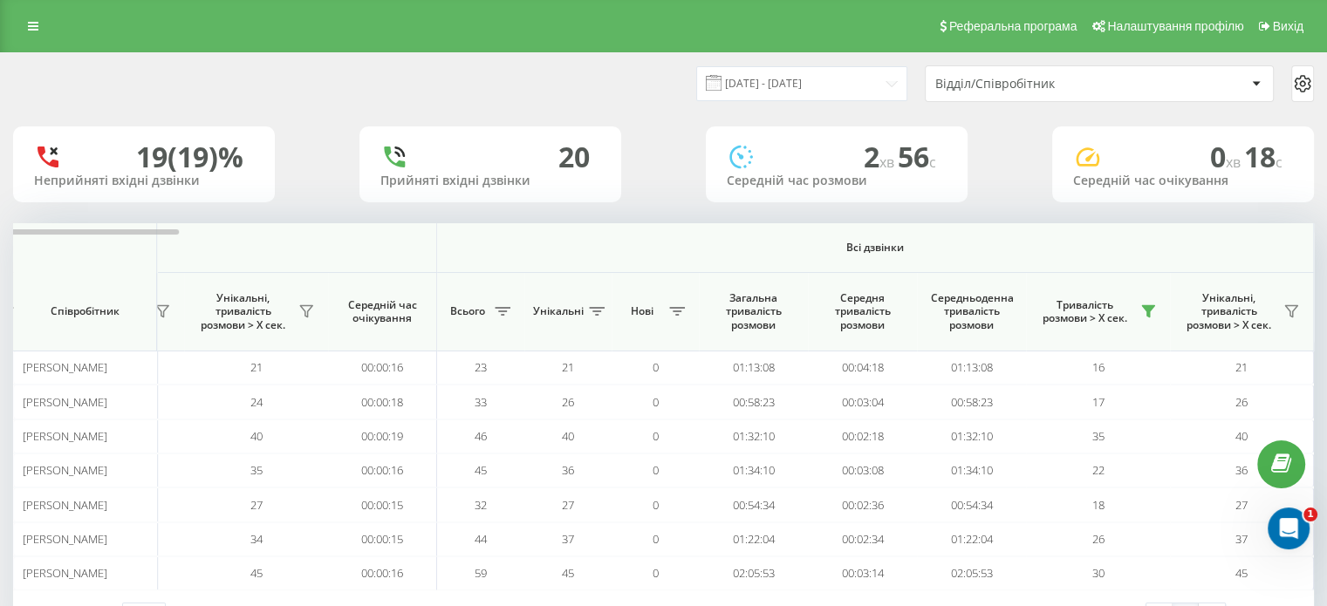
scroll to position [66, 0]
